Goal: Task Accomplishment & Management: Manage account settings

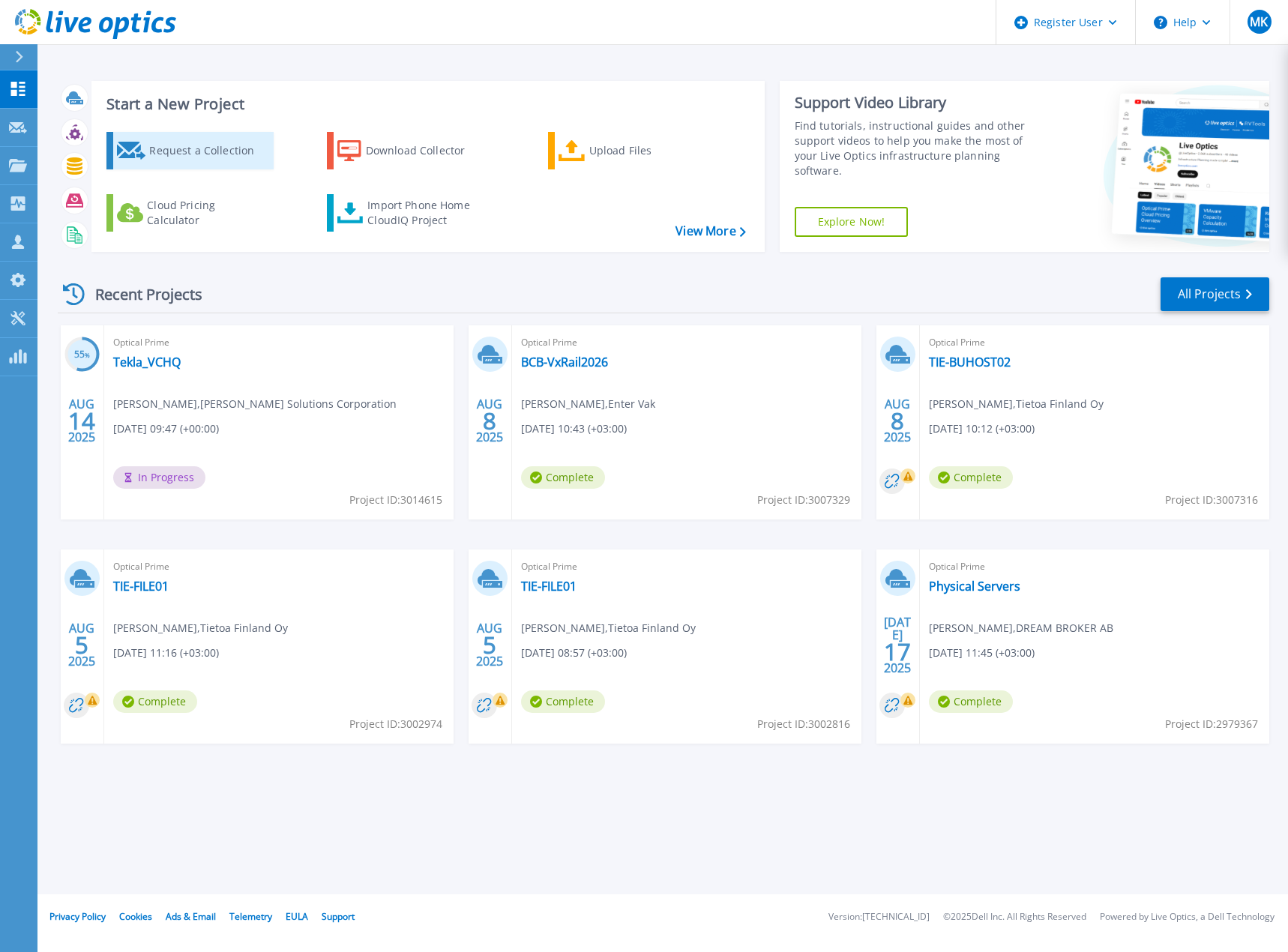
click at [174, 149] on div "Request a Collection" at bounding box center [208, 151] width 120 height 30
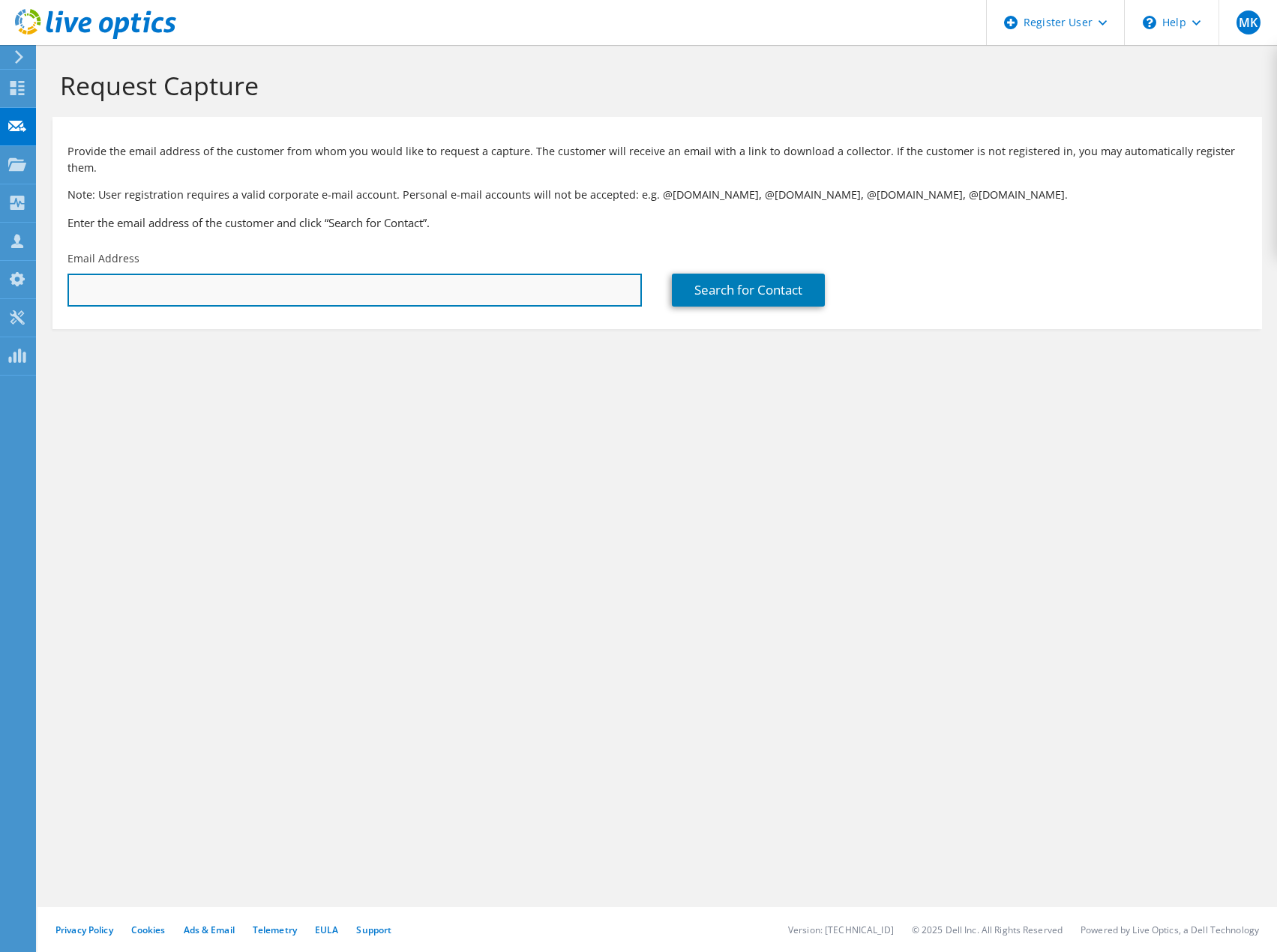
click at [224, 274] on input "text" at bounding box center [354, 290] width 574 height 33
paste input "winski.lahde@nerdynet.com"
type input "winski.lahde@nerdynet.com"
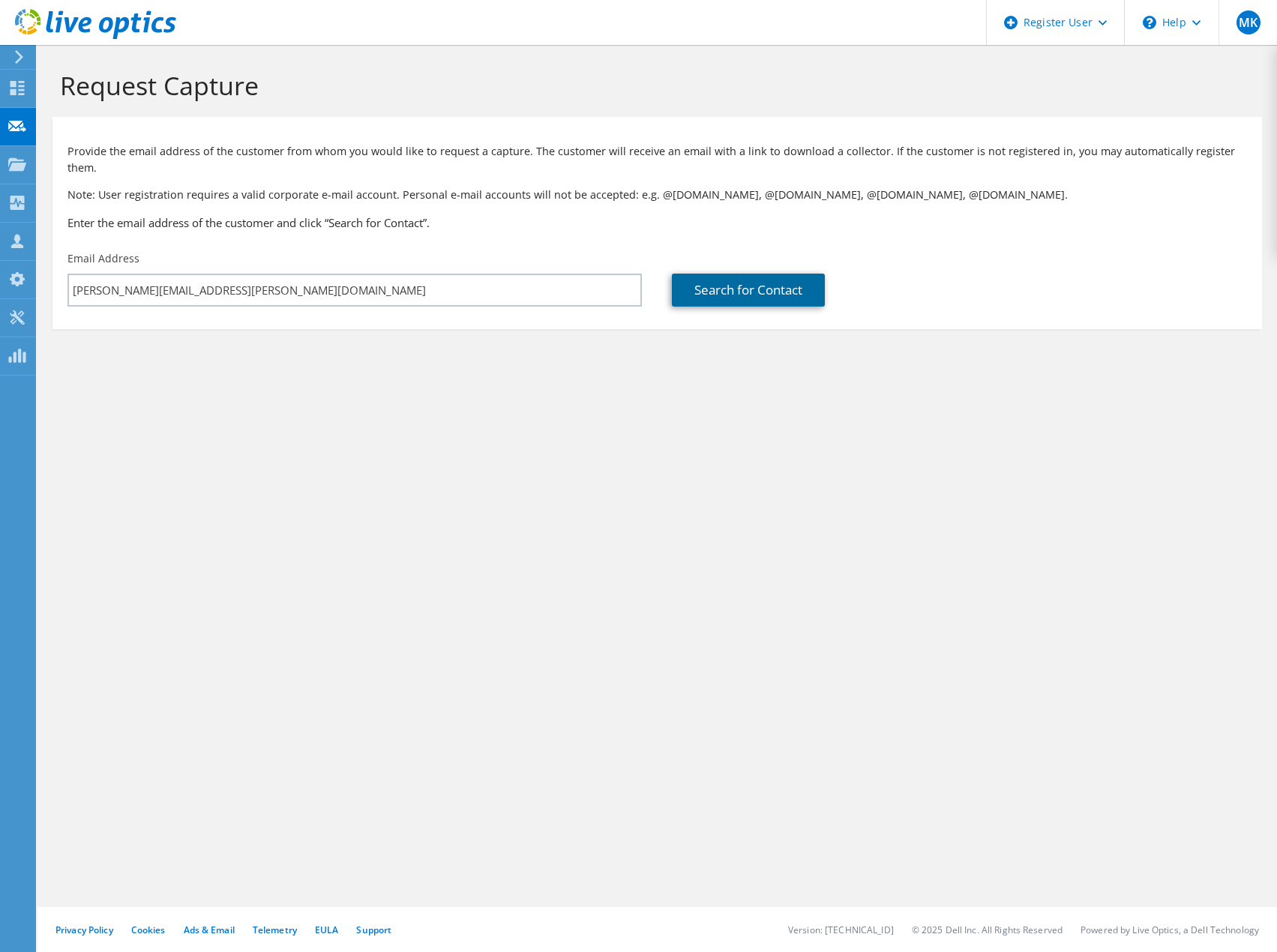
click at [739, 274] on link "Search for Contact" at bounding box center [749, 290] width 153 height 33
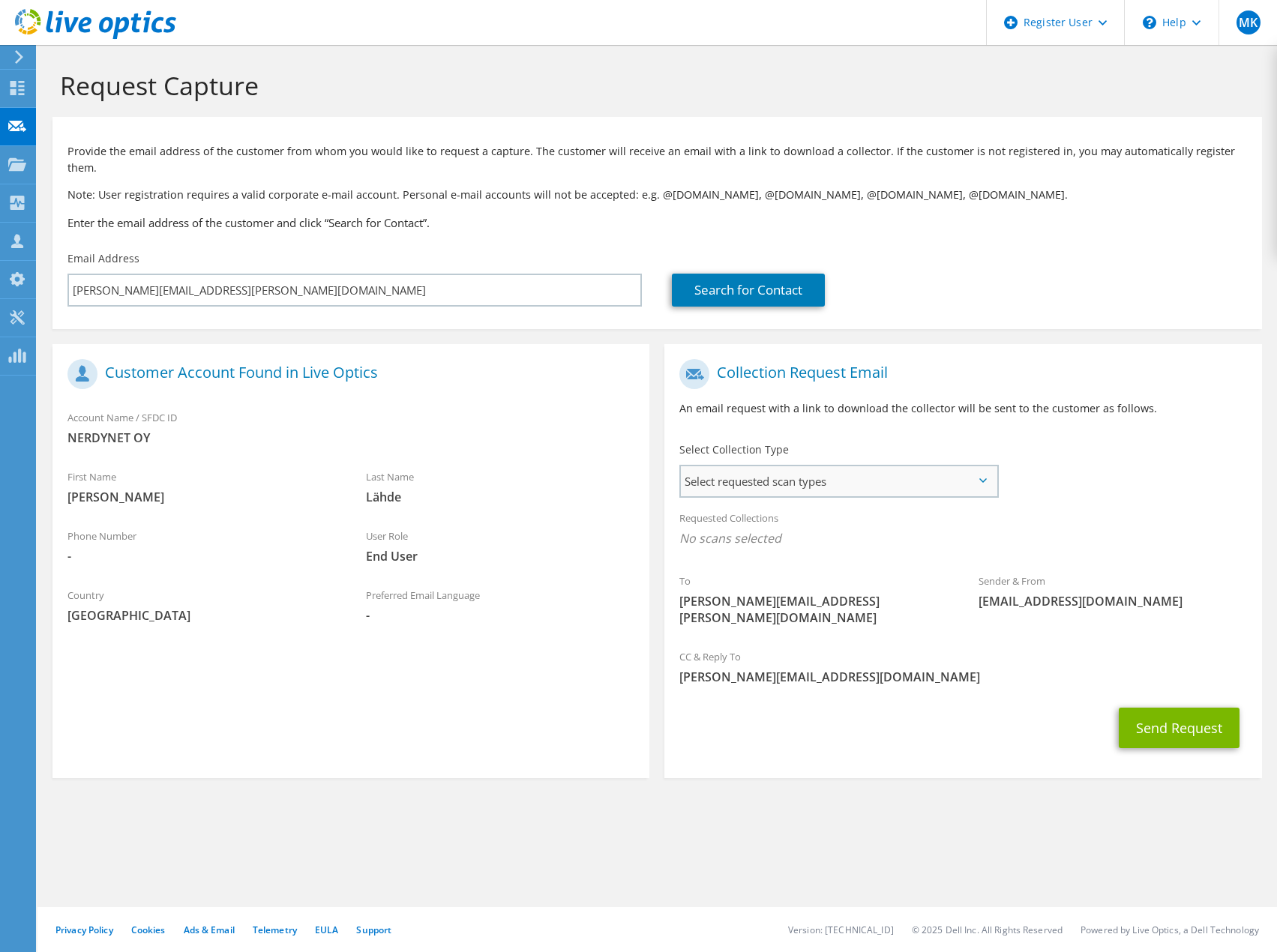
click at [769, 466] on span "Select requested scan types" at bounding box center [839, 481] width 315 height 30
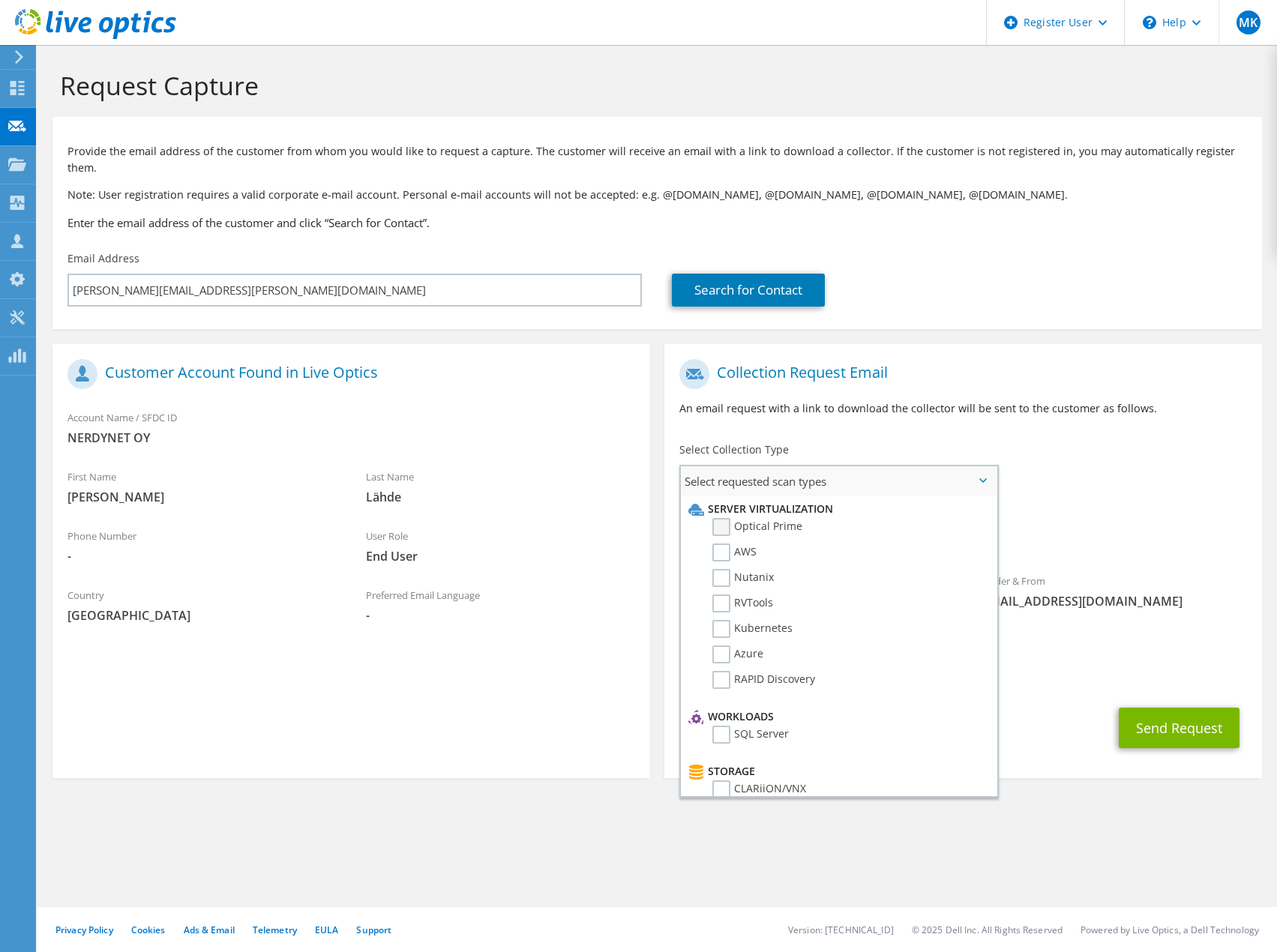
click at [728, 519] on label "Optical Prime" at bounding box center [756, 528] width 90 height 18
click at [0, 0] on input "Optical Prime" at bounding box center [0, 0] width 0 height 0
click at [1185, 712] on button "Send Request" at bounding box center [1179, 732] width 121 height 41
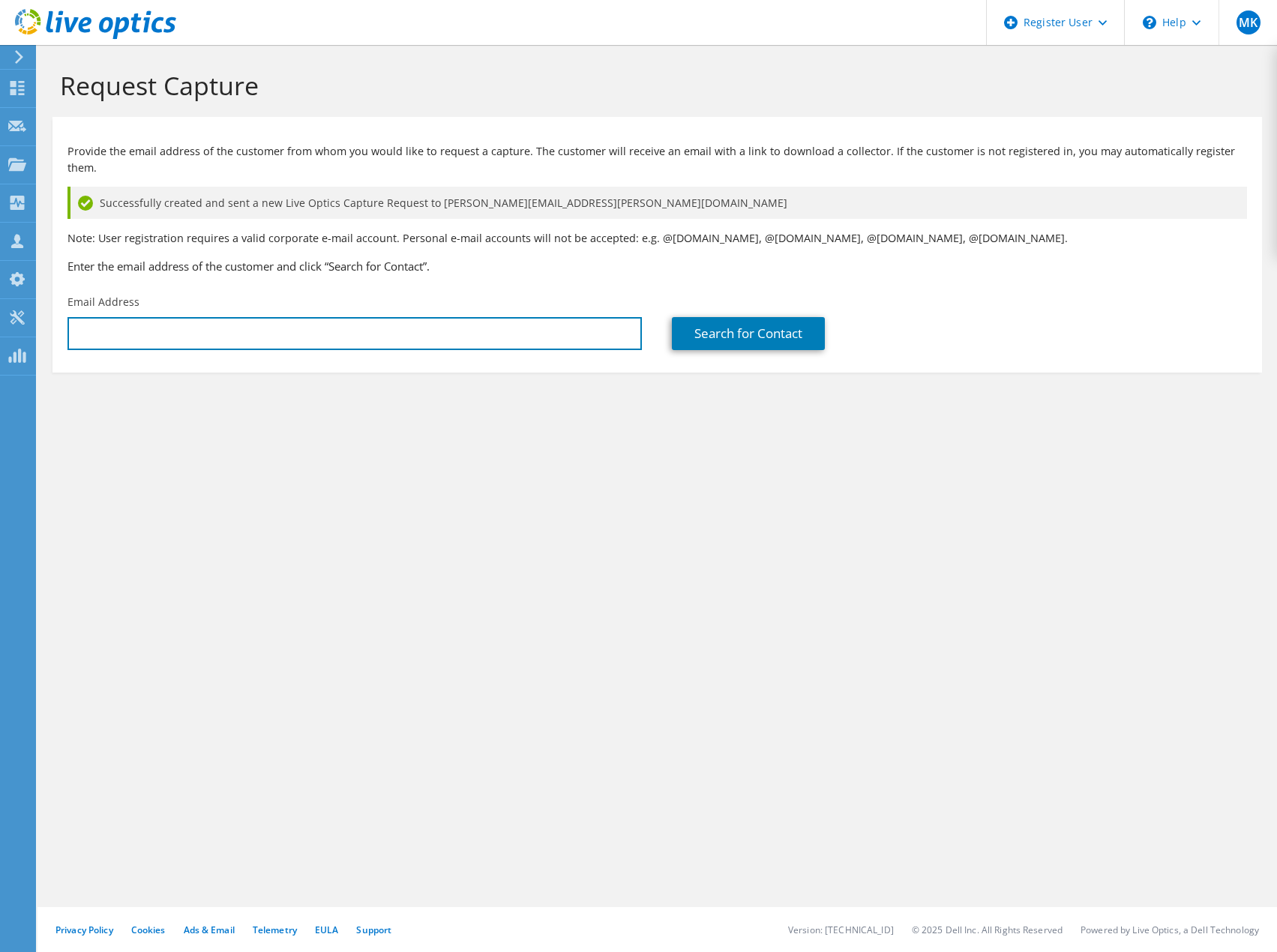
drag, startPoint x: 140, startPoint y: 309, endPoint x: 149, endPoint y: 432, distance: 123.3
click at [140, 317] on input "text" at bounding box center [354, 333] width 574 height 33
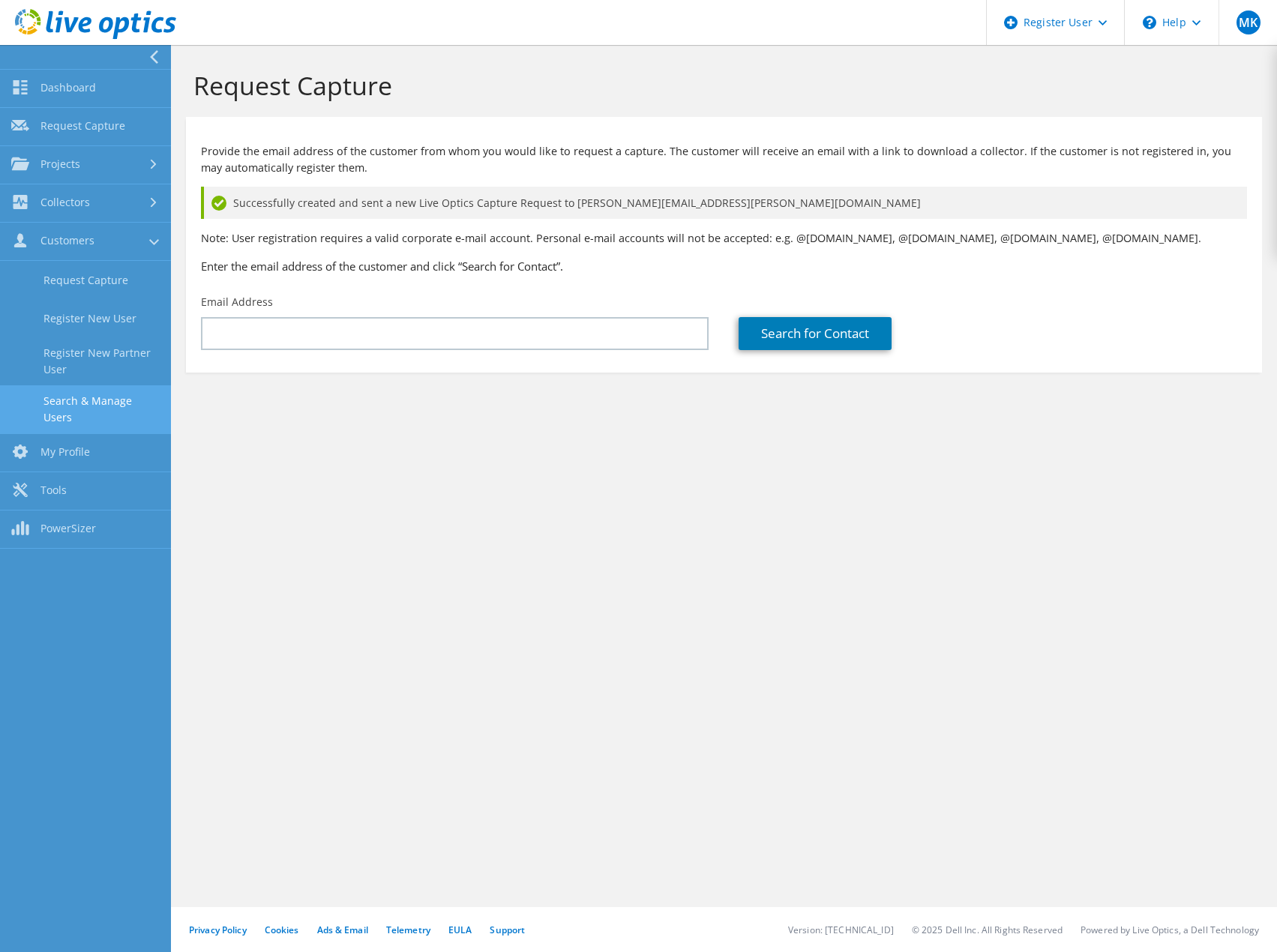
click at [104, 408] on link "Search & Manage Users" at bounding box center [85, 410] width 171 height 48
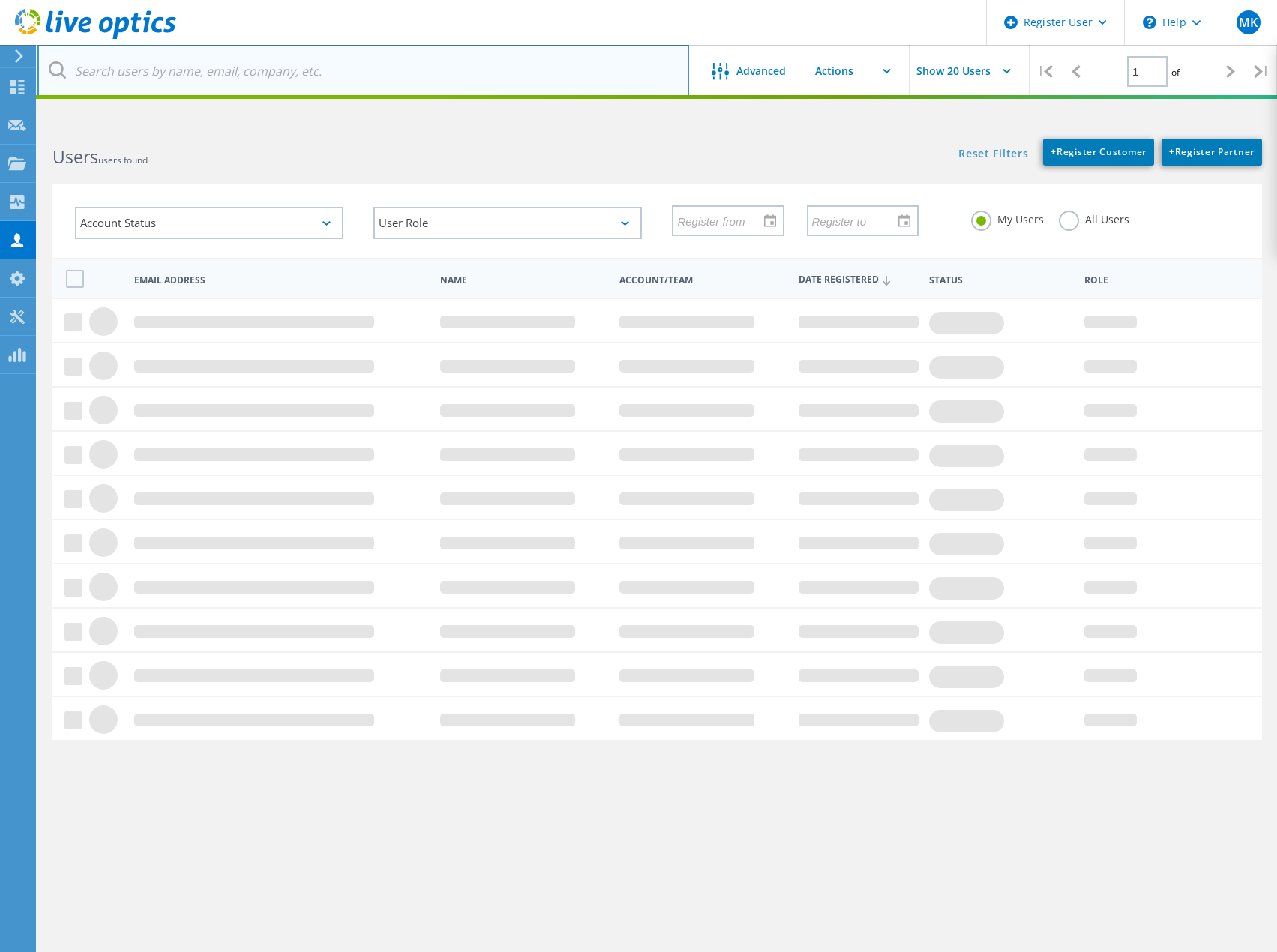
click at [205, 74] on input "text" at bounding box center [363, 70] width 651 height 53
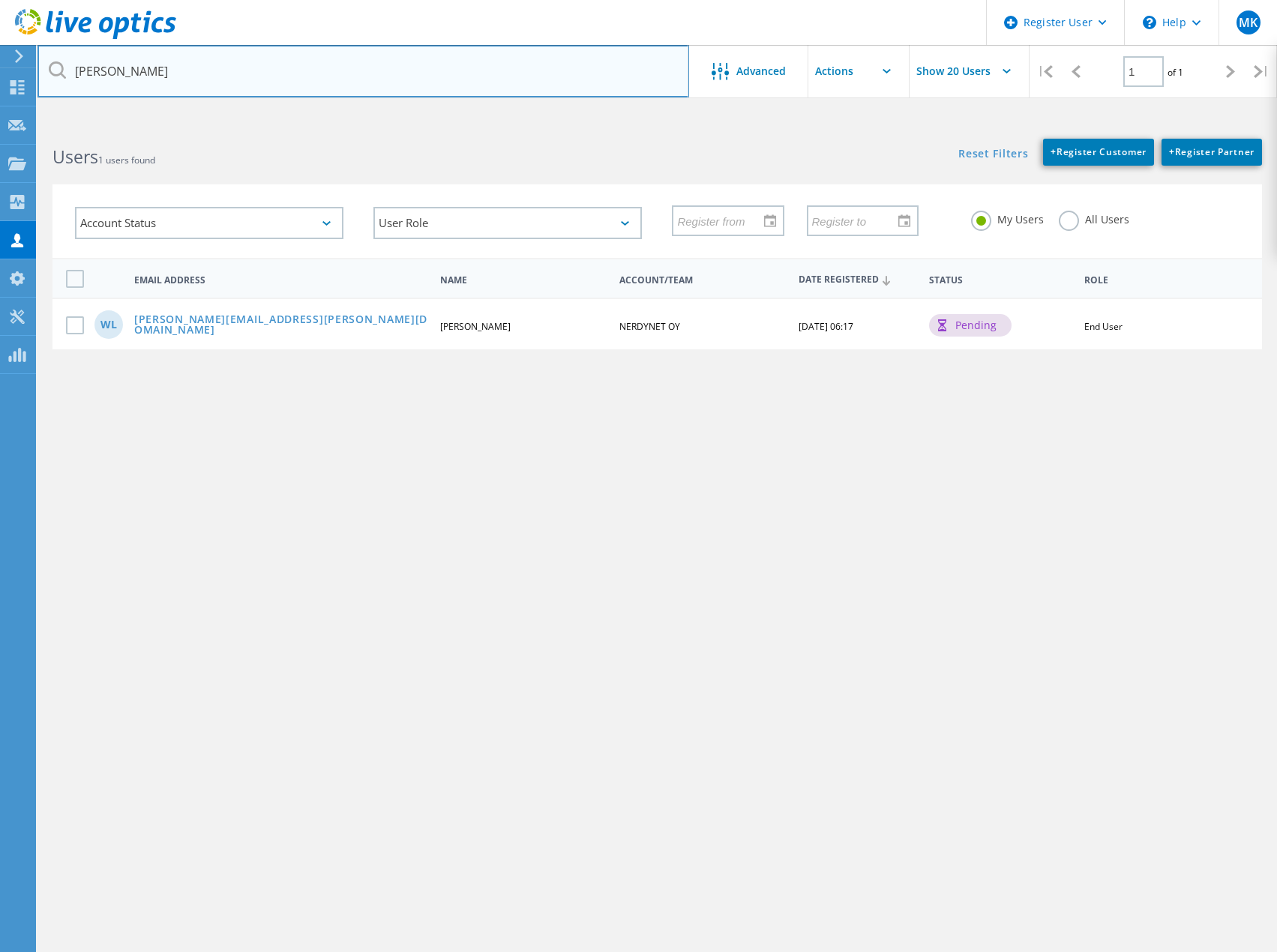
type input "winski"
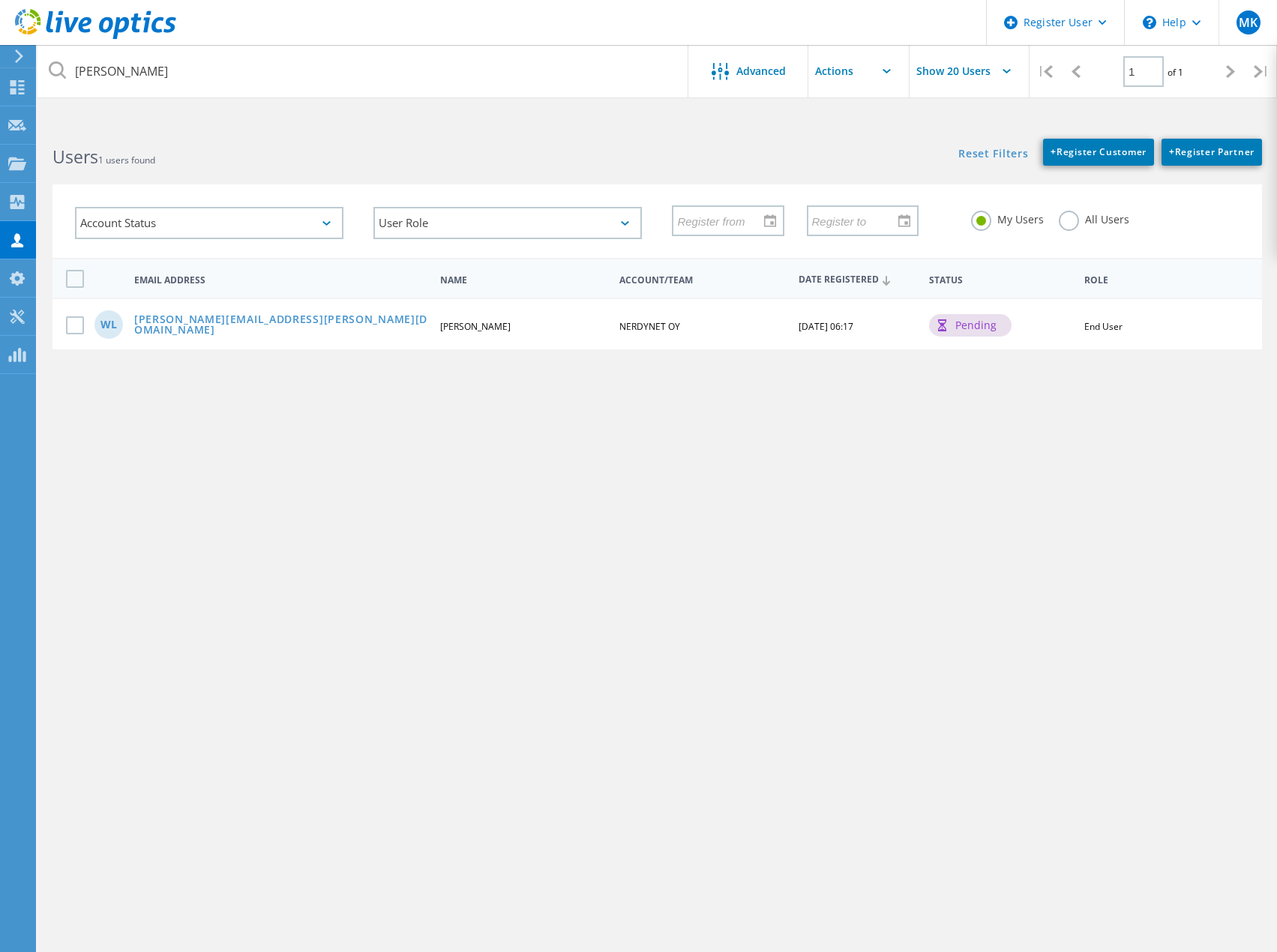
click at [1101, 224] on label "All Users" at bounding box center [1094, 217] width 70 height 14
click at [0, 0] on input "All Users" at bounding box center [0, 0] width 0 height 0
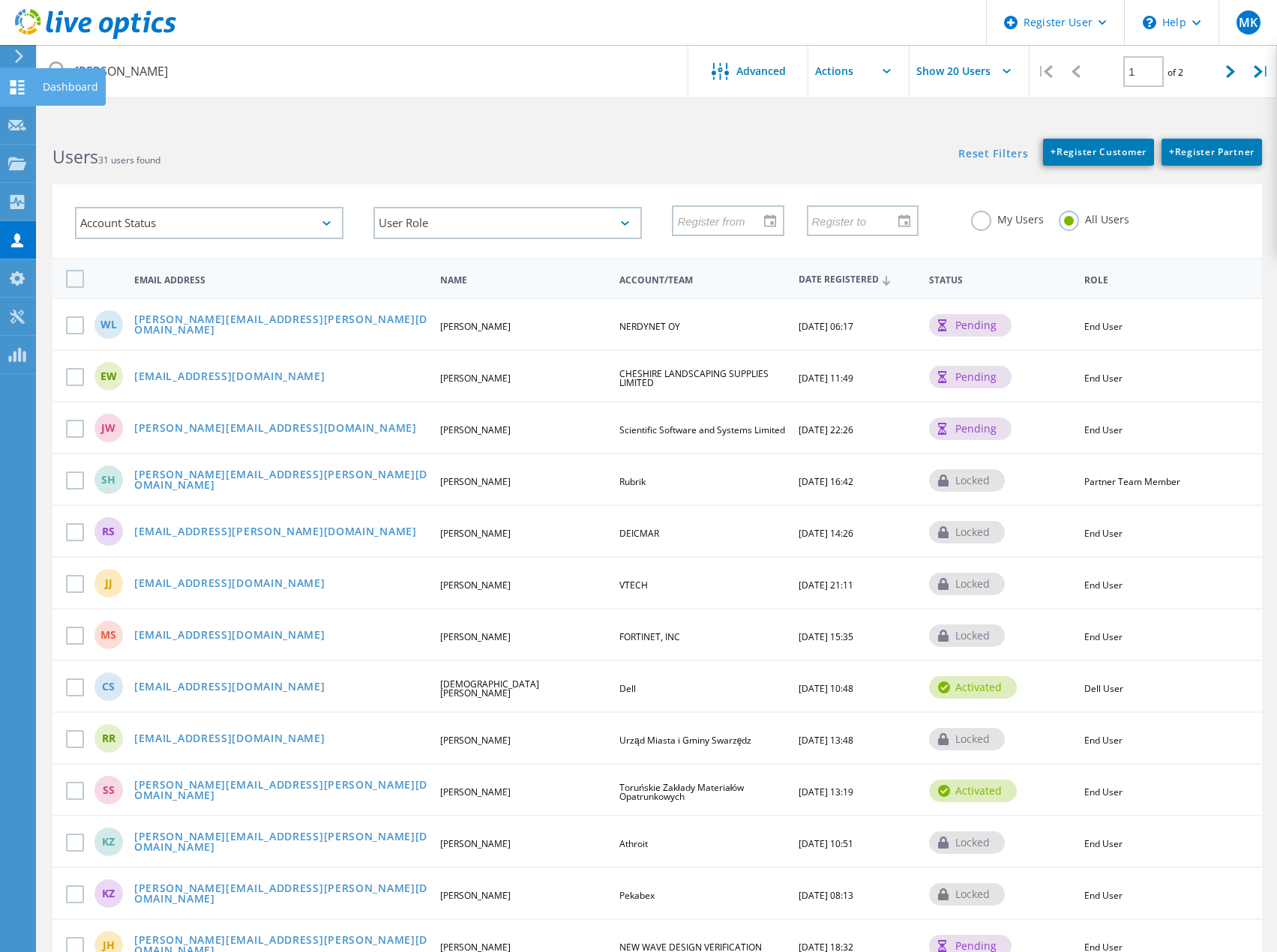
click at [48, 87] on div "Dashboard" at bounding box center [70, 86] width 56 height 11
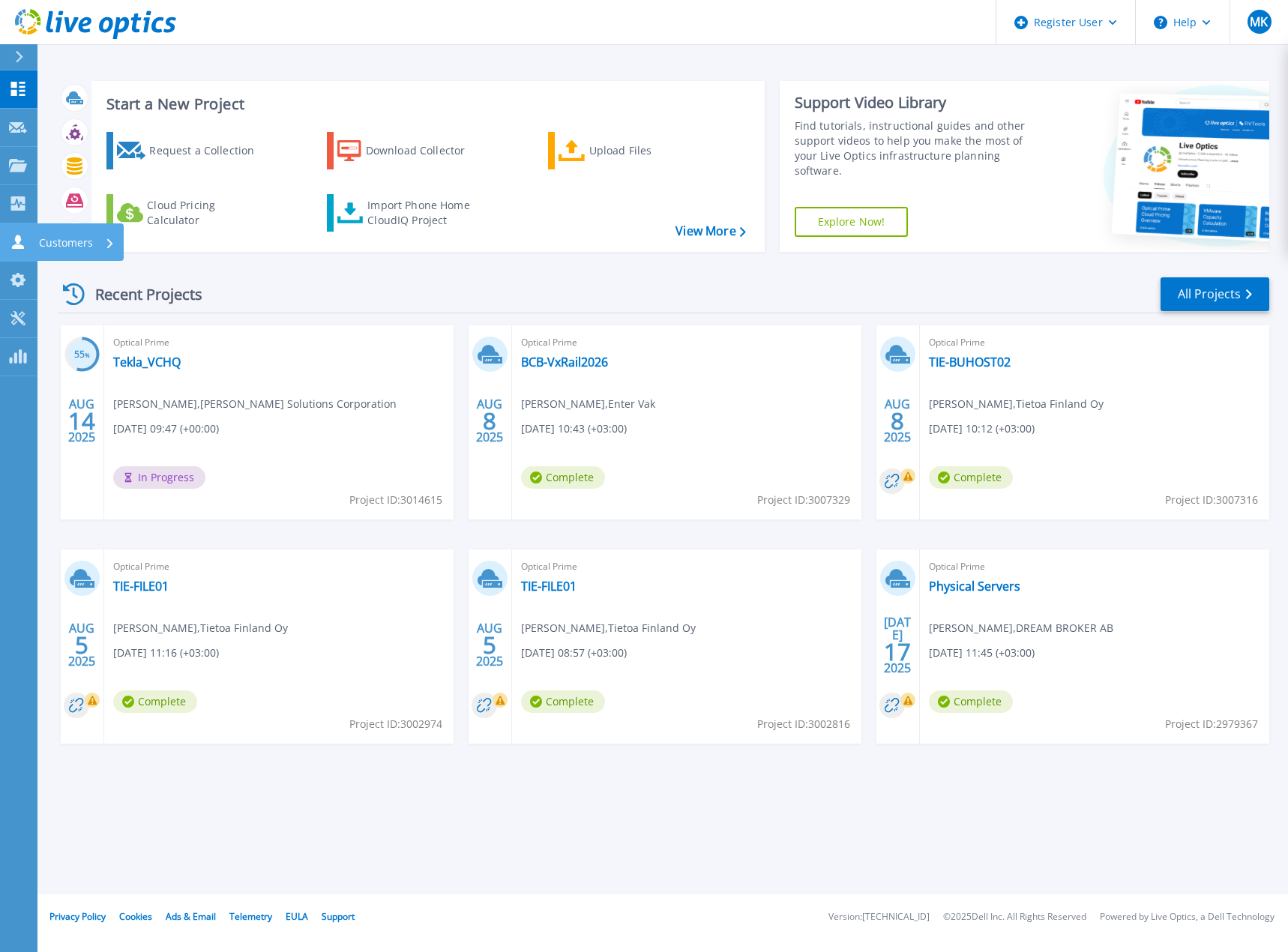
click at [72, 233] on p "Customers" at bounding box center [65, 242] width 54 height 39
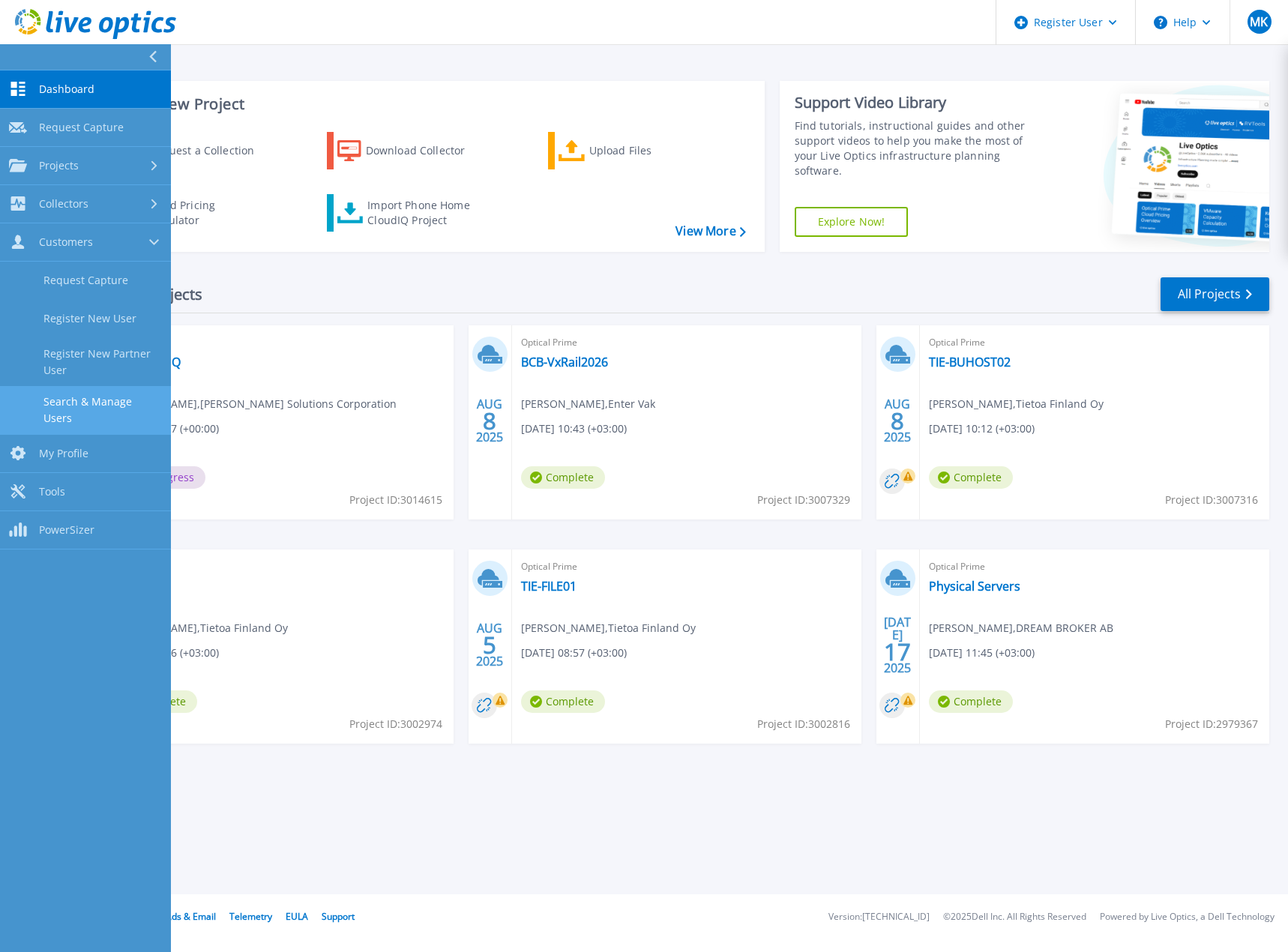
click at [101, 402] on link "Search & Manage Users" at bounding box center [85, 410] width 171 height 48
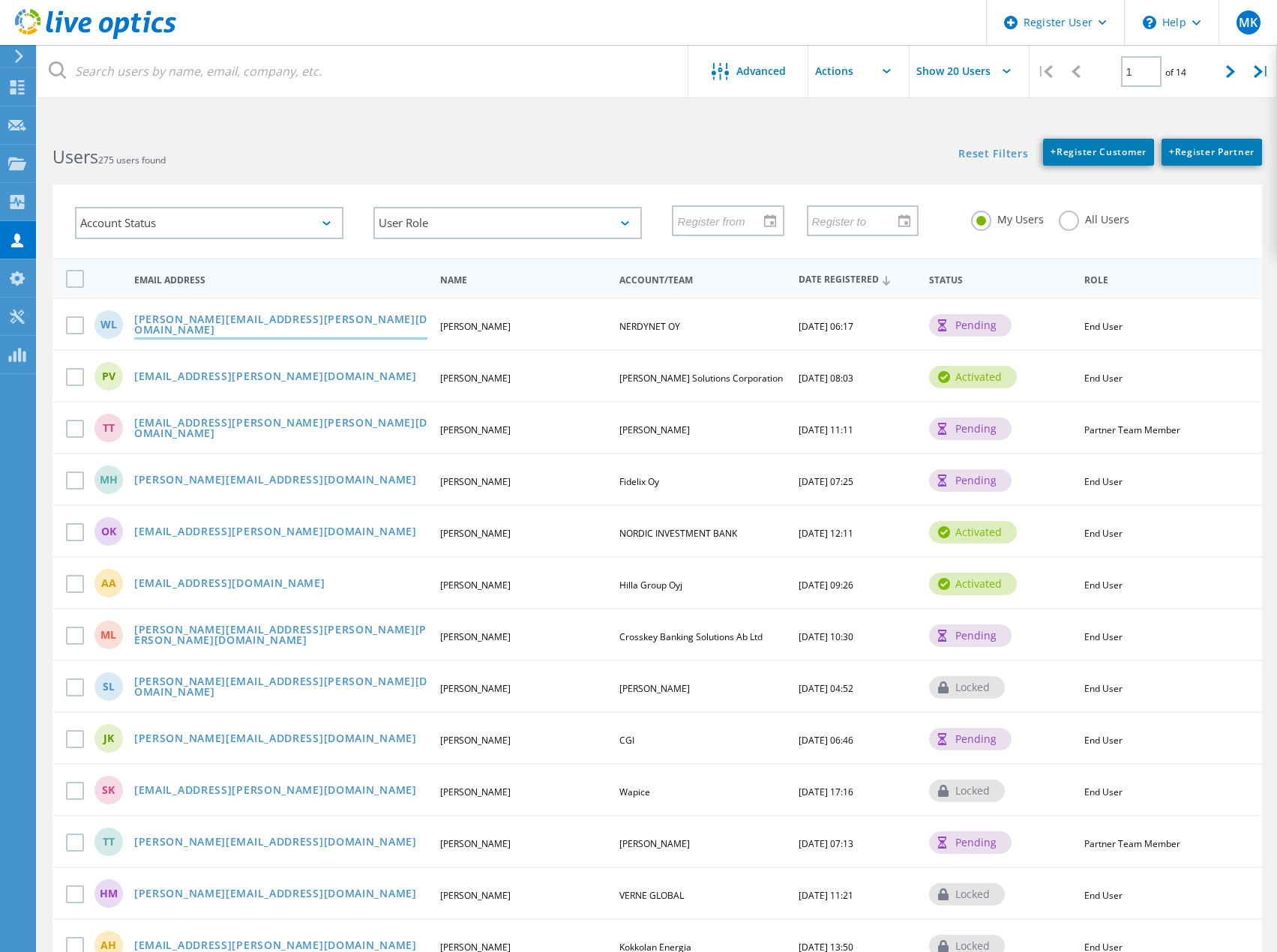
click at [240, 325] on link "[PERSON_NAME][EMAIL_ADDRESS][PERSON_NAME][DOMAIN_NAME]" at bounding box center [281, 325] width 293 height 23
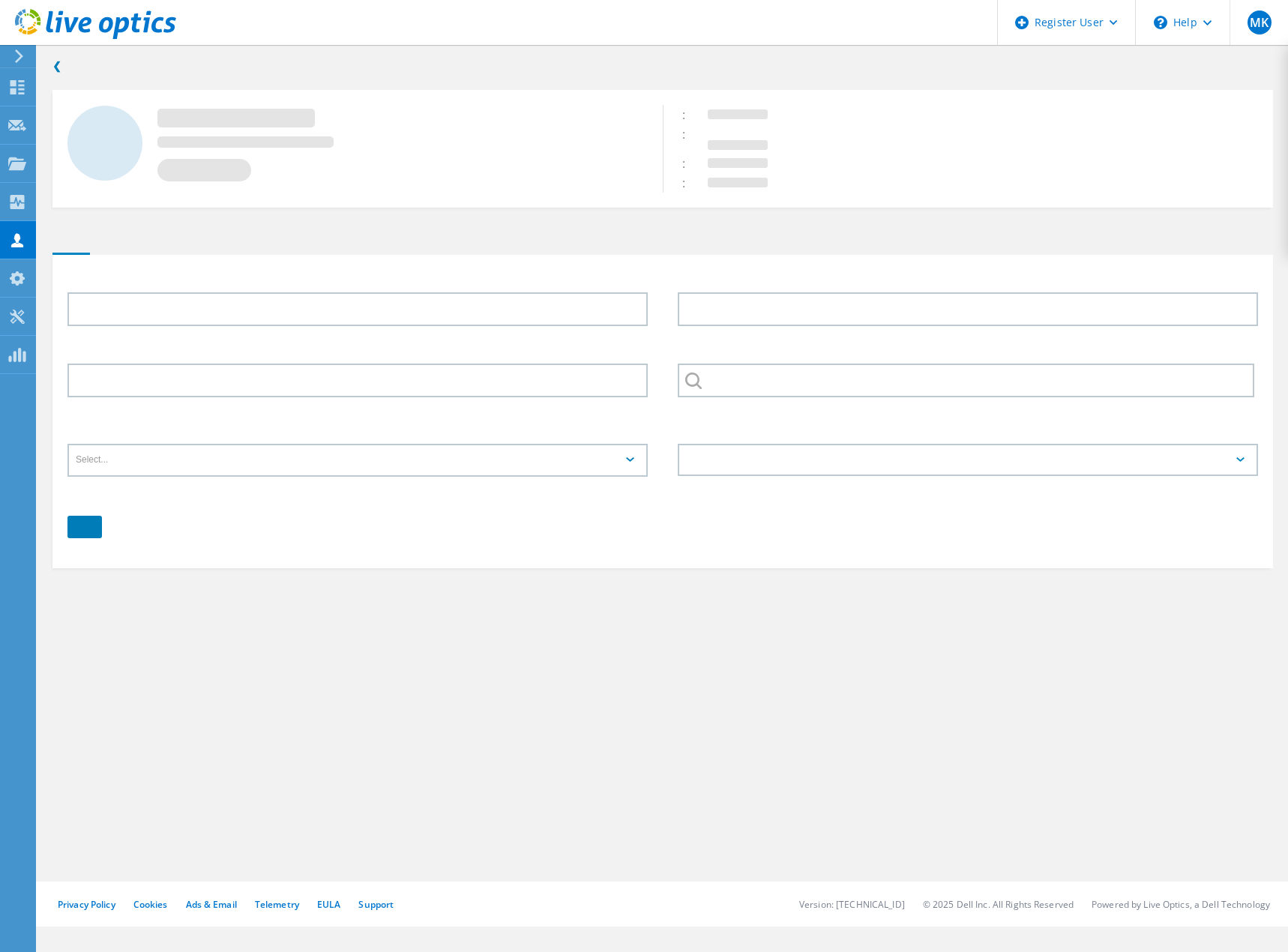
type input "[PERSON_NAME]"
type input "Lähde"
type input "NERDYNET OY"
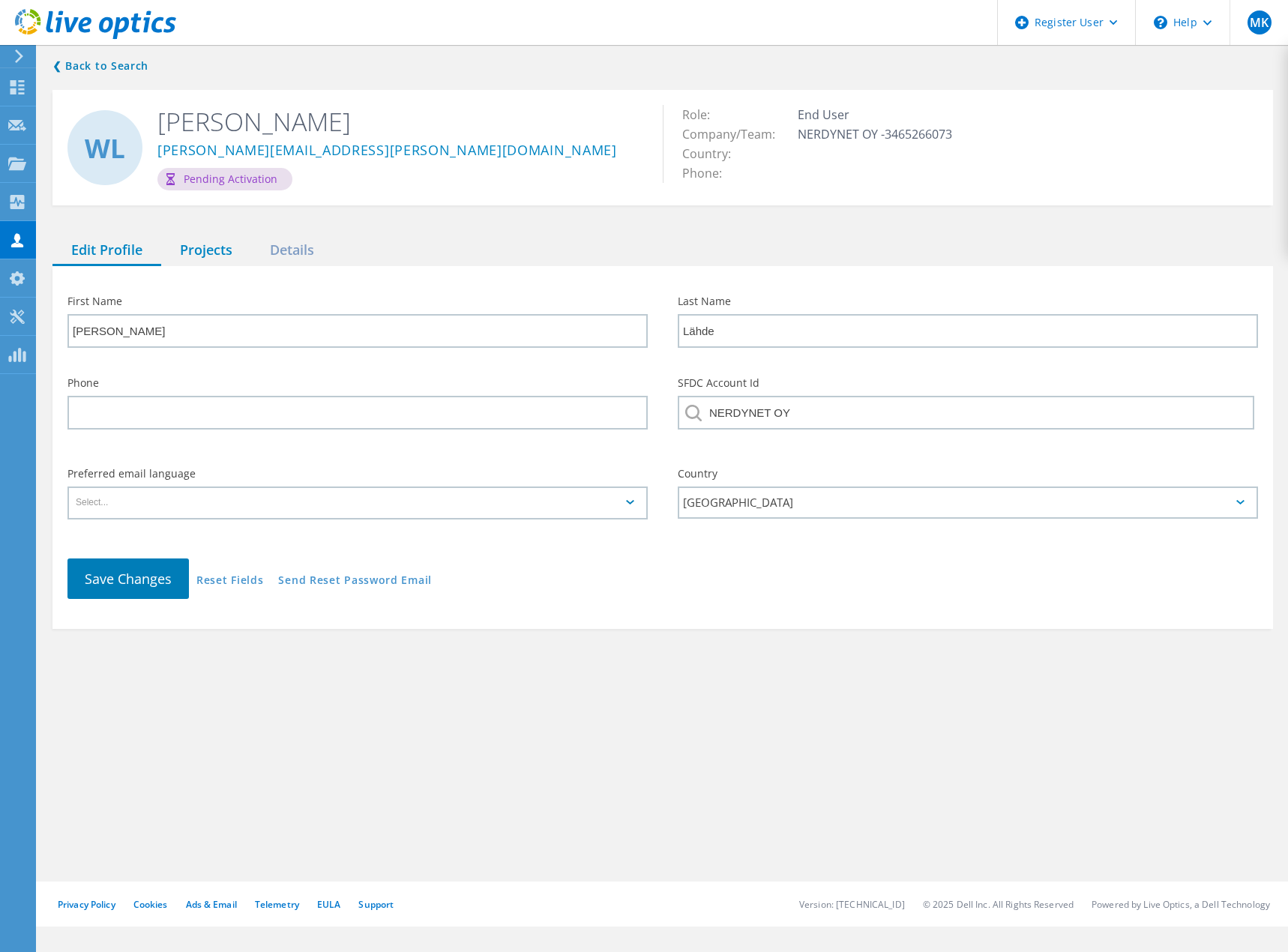
click at [203, 247] on div "Projects" at bounding box center [206, 250] width 90 height 31
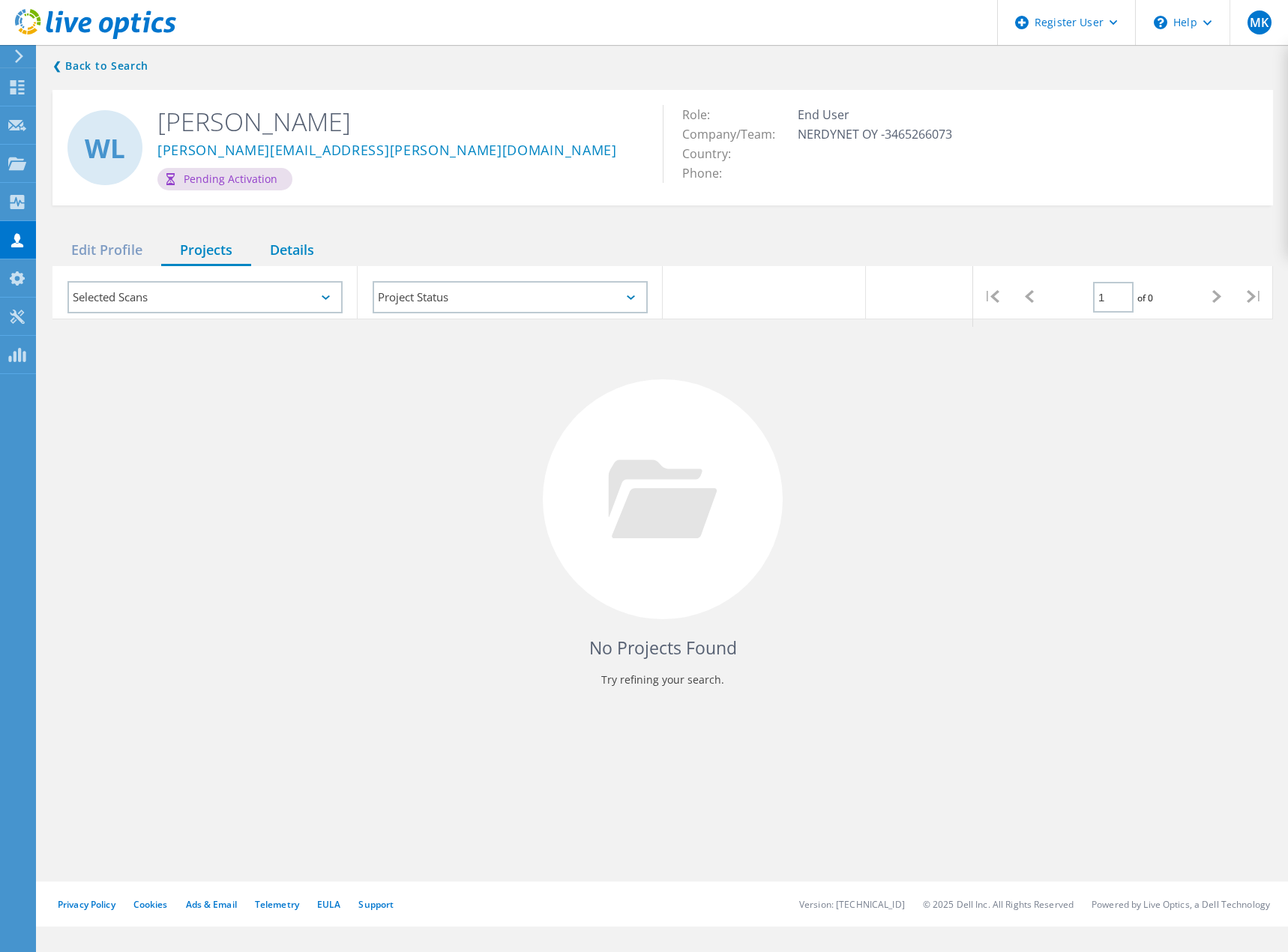
click at [285, 248] on div "Details" at bounding box center [292, 250] width 81 height 31
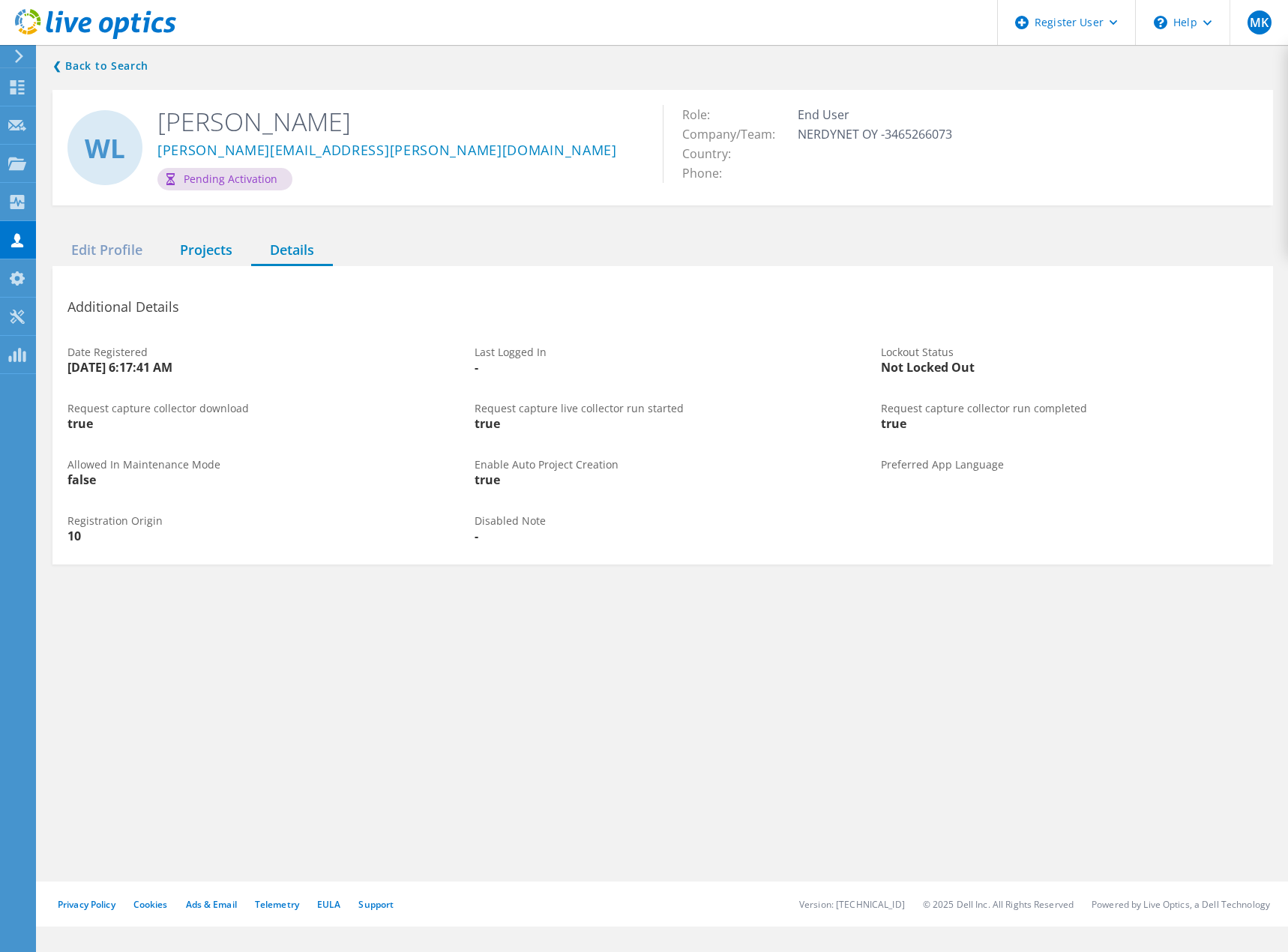
click at [212, 246] on div "Projects" at bounding box center [206, 250] width 90 height 31
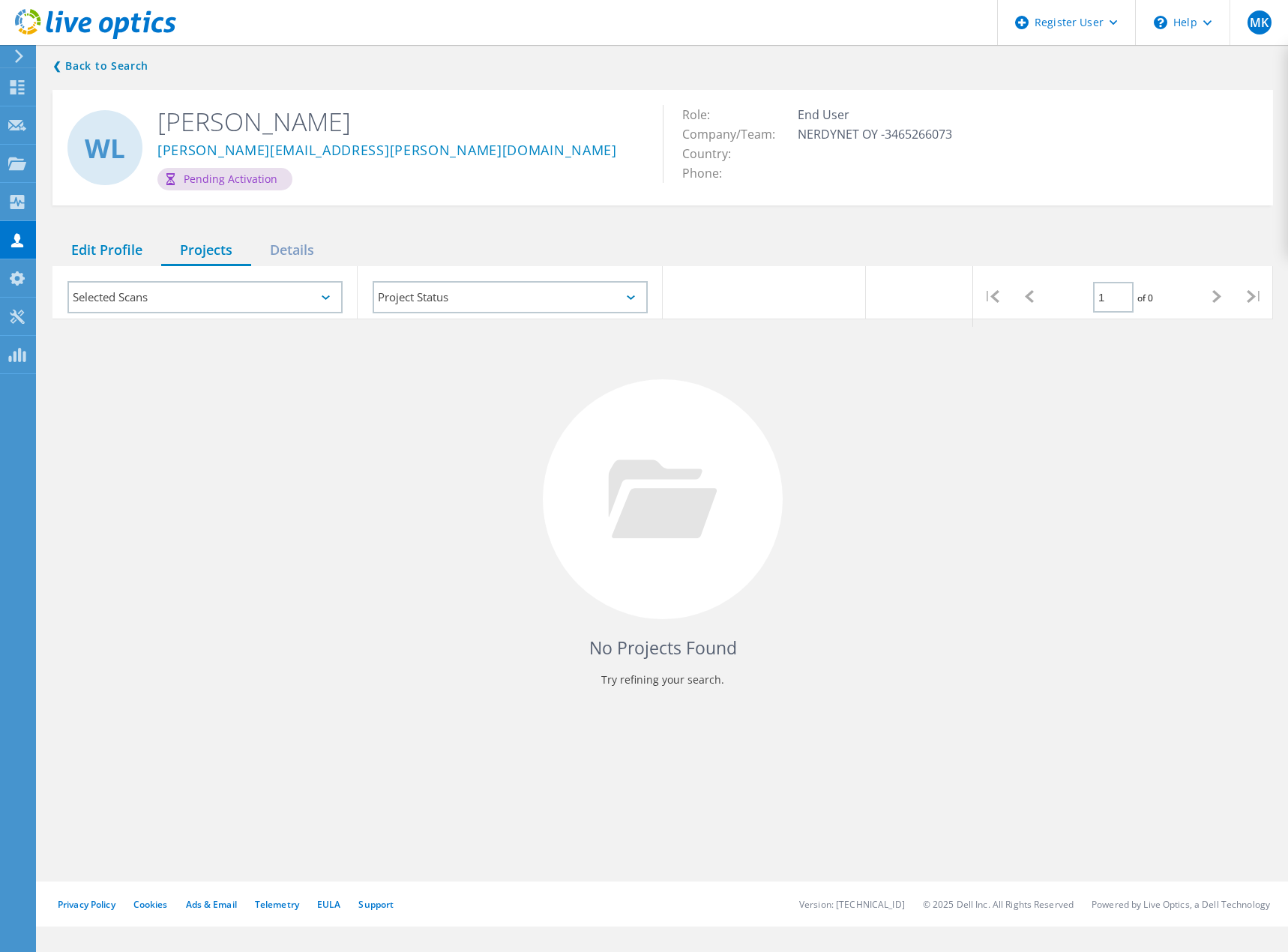
click at [109, 249] on div "Edit Profile" at bounding box center [107, 250] width 109 height 31
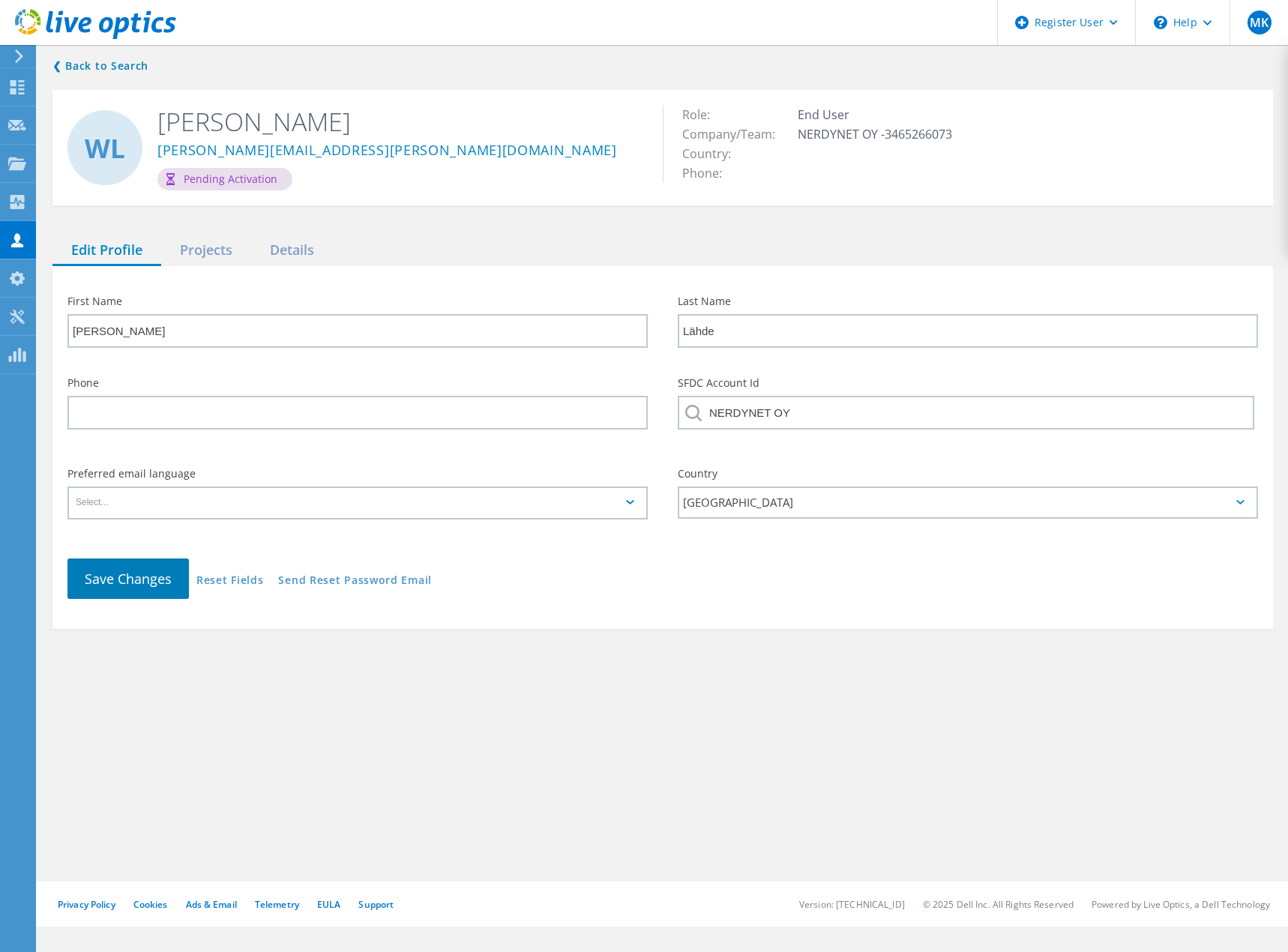
click at [56, 21] on icon at bounding box center [95, 24] width 162 height 31
